Goal: Ask a question

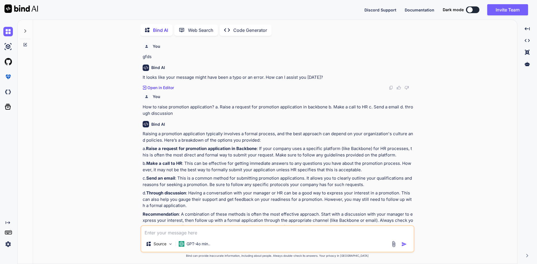
scroll to position [1936, 0]
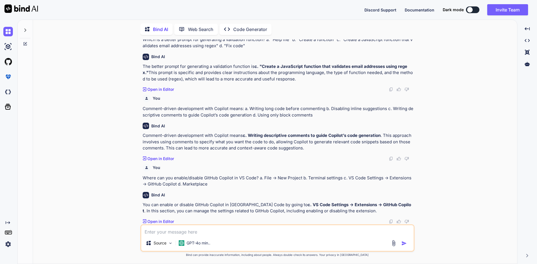
click at [187, 231] on textarea at bounding box center [277, 230] width 272 height 10
paste textarea "<CollectionView x:Name="vehicleservice" ItemsSource="{Binding MaintenanceServic…"
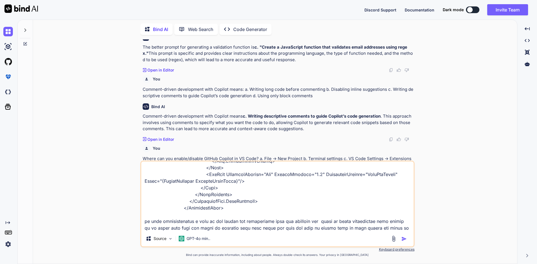
scroll to position [303, 0]
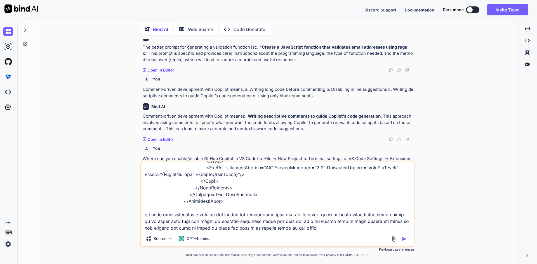
type textarea "<CollectionView x:Name="vehicleservice" ItemsSource="{Binding MaintenanceServic…"
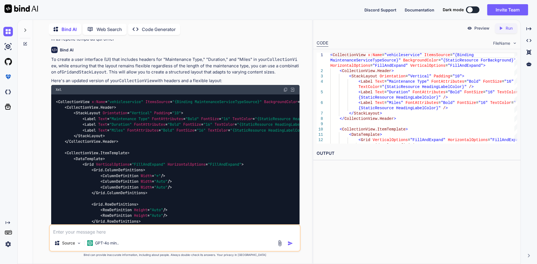
scroll to position [2318, 0]
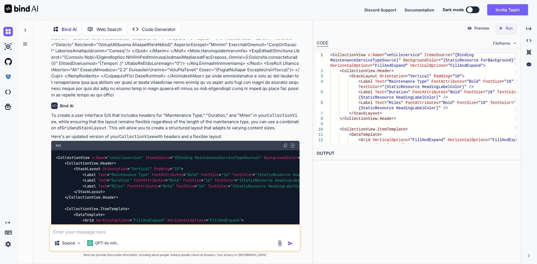
click at [286, 143] on img at bounding box center [285, 145] width 4 height 4
click at [174, 235] on textarea at bounding box center [175, 230] width 250 height 10
type textarea "t"
type textarea "all three should be like column one column for maintenance type and one column …"
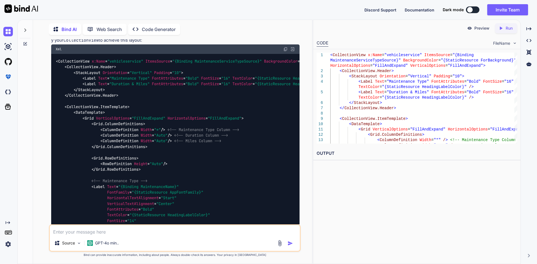
scroll to position [2934, 0]
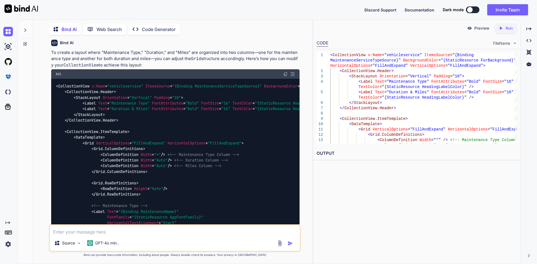
click at [286, 72] on img at bounding box center [285, 74] width 4 height 4
click at [231, 231] on textarea at bounding box center [175, 230] width 250 height 10
type textarea "i am saying header will also in column so that all value will display below of …"
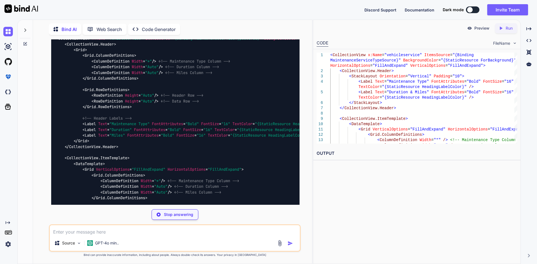
scroll to position [3461, 0]
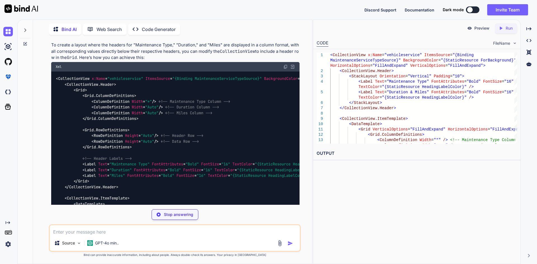
click at [285, 65] on img at bounding box center [285, 67] width 4 height 4
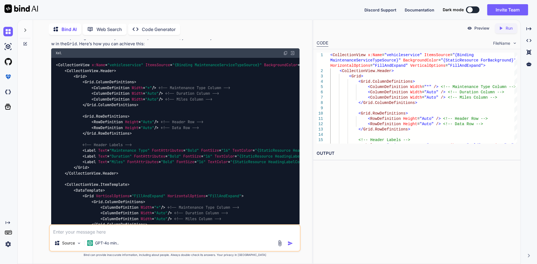
scroll to position [3433, 0]
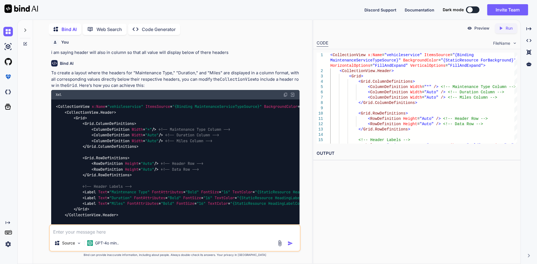
click at [284, 93] on img at bounding box center [285, 95] width 4 height 4
click at [187, 231] on textarea at bounding box center [175, 230] width 250 height 10
type textarea "i have 3 columns each i have to give half half"
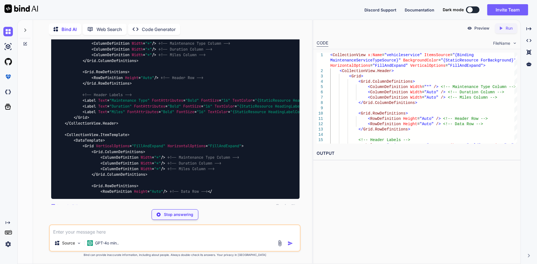
scroll to position [4093, 0]
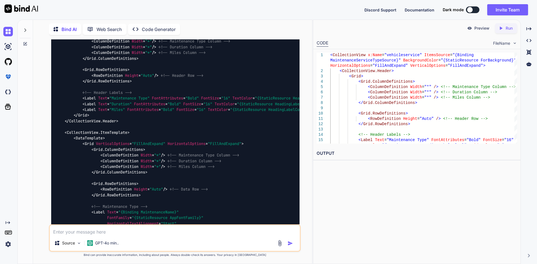
click at [214, 230] on textarea at bounding box center [175, 230] width 250 height 10
type textarea "h"
type textarea "i"
